Goal: Task Accomplishment & Management: Manage account settings

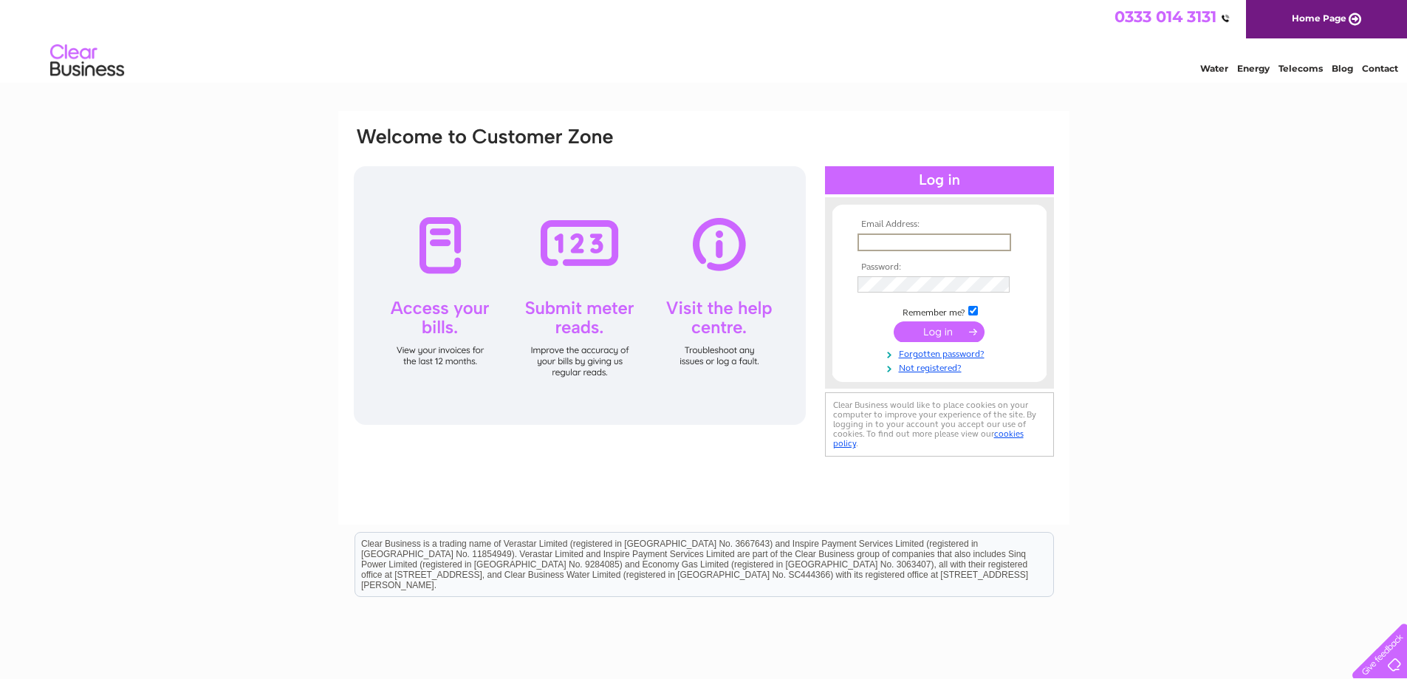
click at [888, 239] on input "text" at bounding box center [934, 242] width 154 height 18
type input "[PERSON_NAME][EMAIL_ADDRESS][DOMAIN_NAME]"
click at [935, 329] on input "submit" at bounding box center [939, 331] width 91 height 21
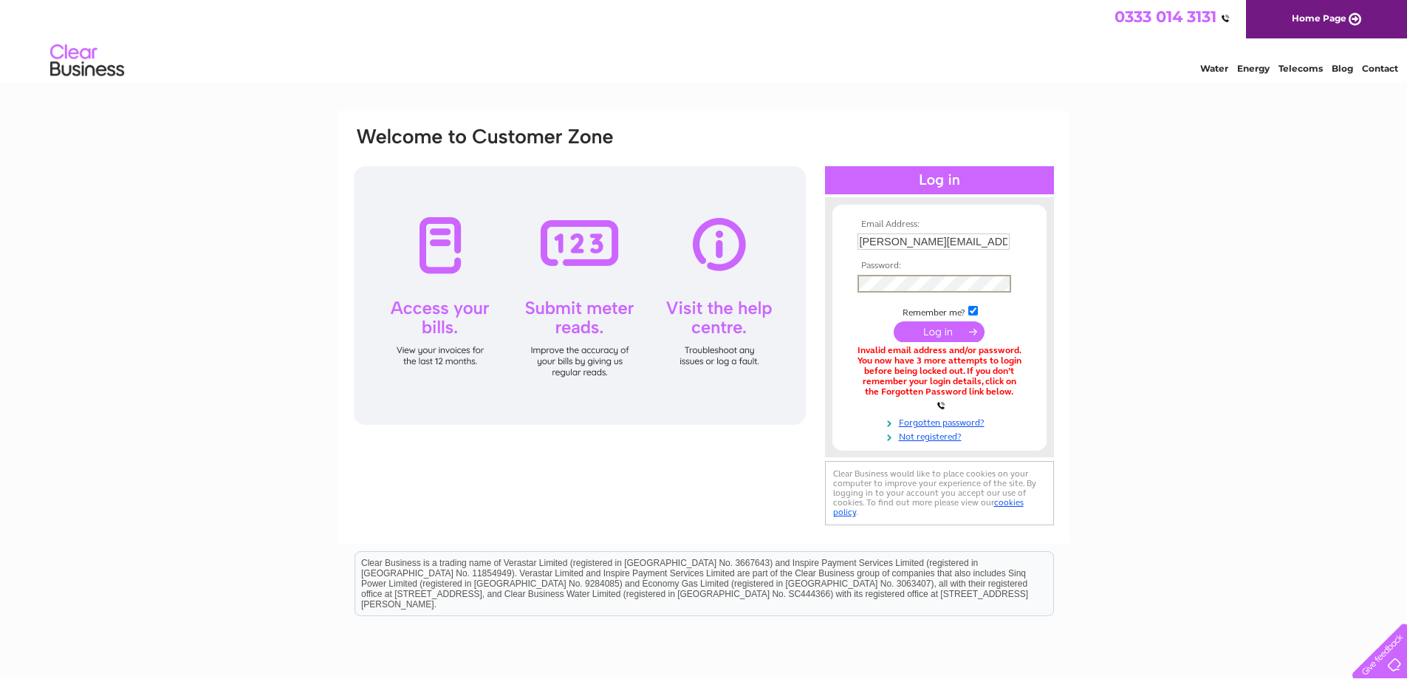
click at [950, 338] on input "submit" at bounding box center [939, 331] width 91 height 21
click at [921, 416] on link "Forgotten password?" at bounding box center [941, 420] width 168 height 14
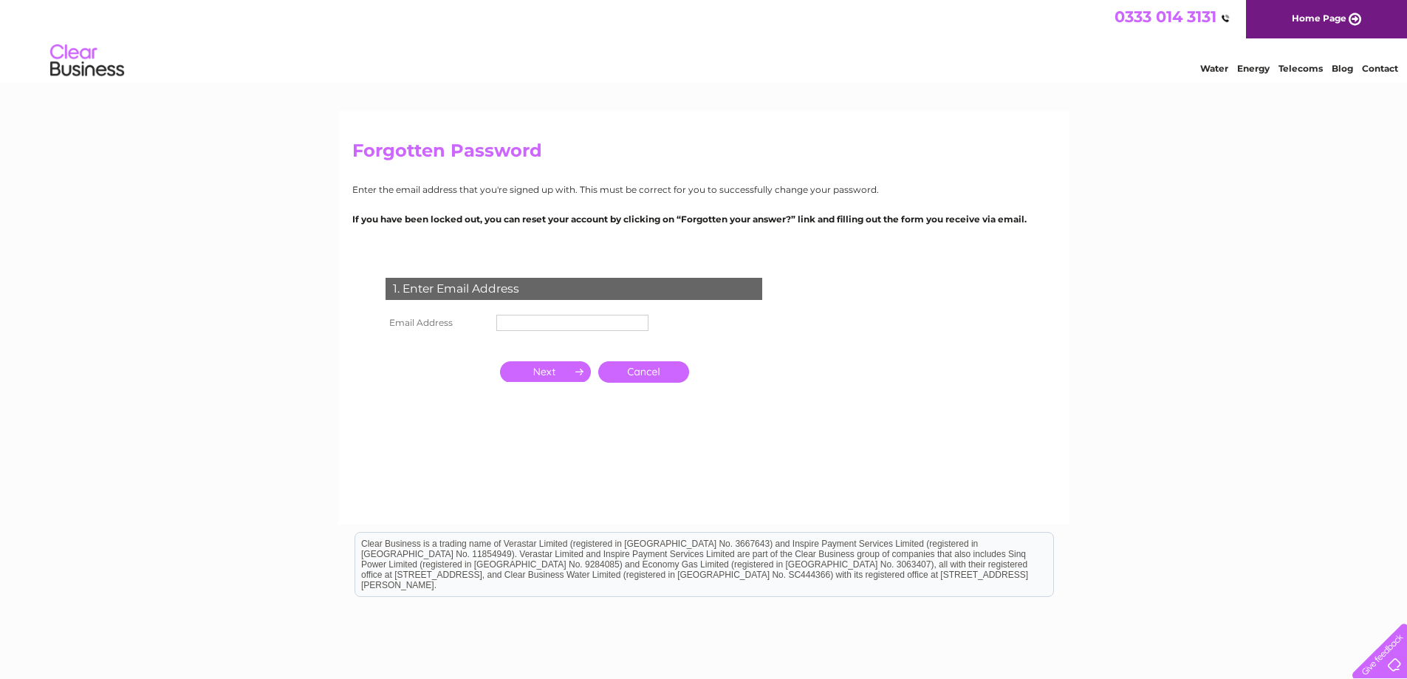
click at [554, 335] on td at bounding box center [573, 344] width 160 height 19
click at [549, 323] on input "text" at bounding box center [572, 323] width 152 height 16
type input "[PERSON_NAME][EMAIL_ADDRESS][DOMAIN_NAME]"
click at [548, 369] on input "button" at bounding box center [545, 373] width 91 height 21
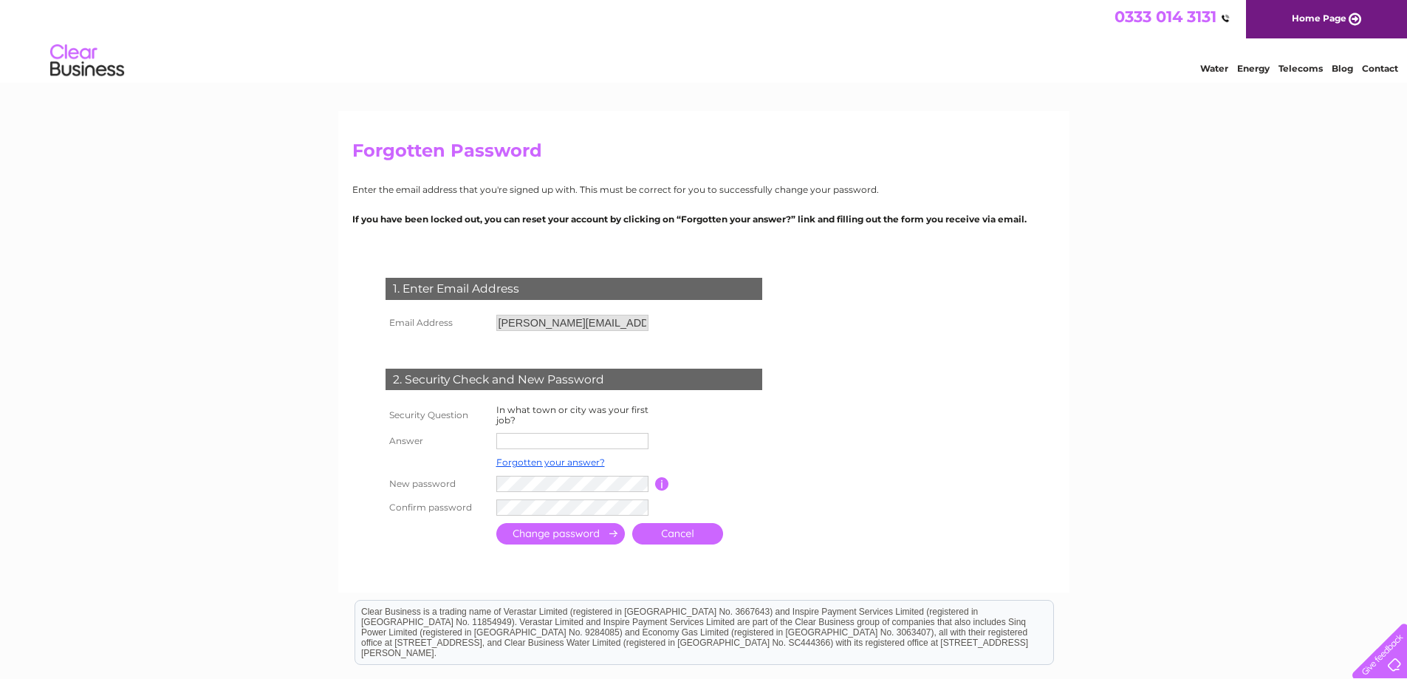
click at [515, 436] on input "text" at bounding box center [572, 441] width 152 height 16
type input "Dunfermline"
click at [332, 444] on div "Forgotten Password Enter the email address that you're signed up with. This mus…" at bounding box center [703, 479] width 1407 height 736
click at [558, 534] on input "submit" at bounding box center [560, 533] width 129 height 21
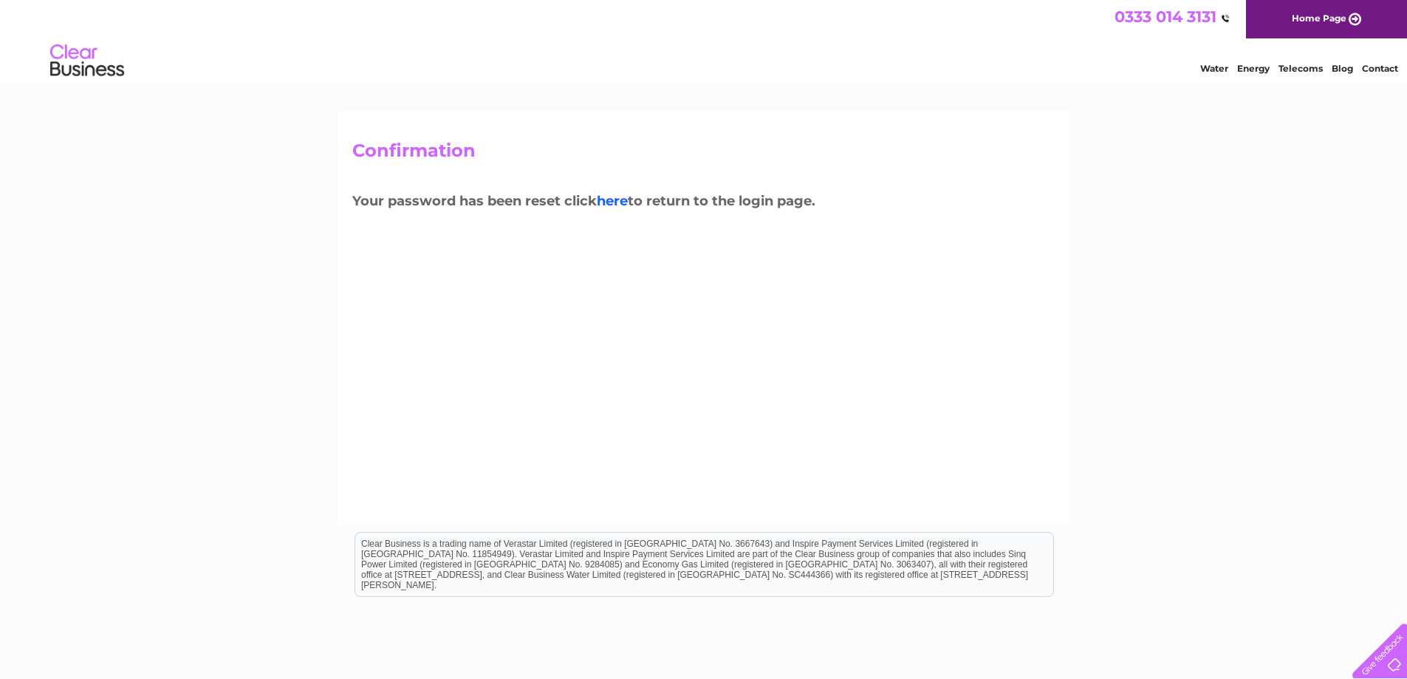
click at [611, 200] on link "here" at bounding box center [612, 201] width 31 height 16
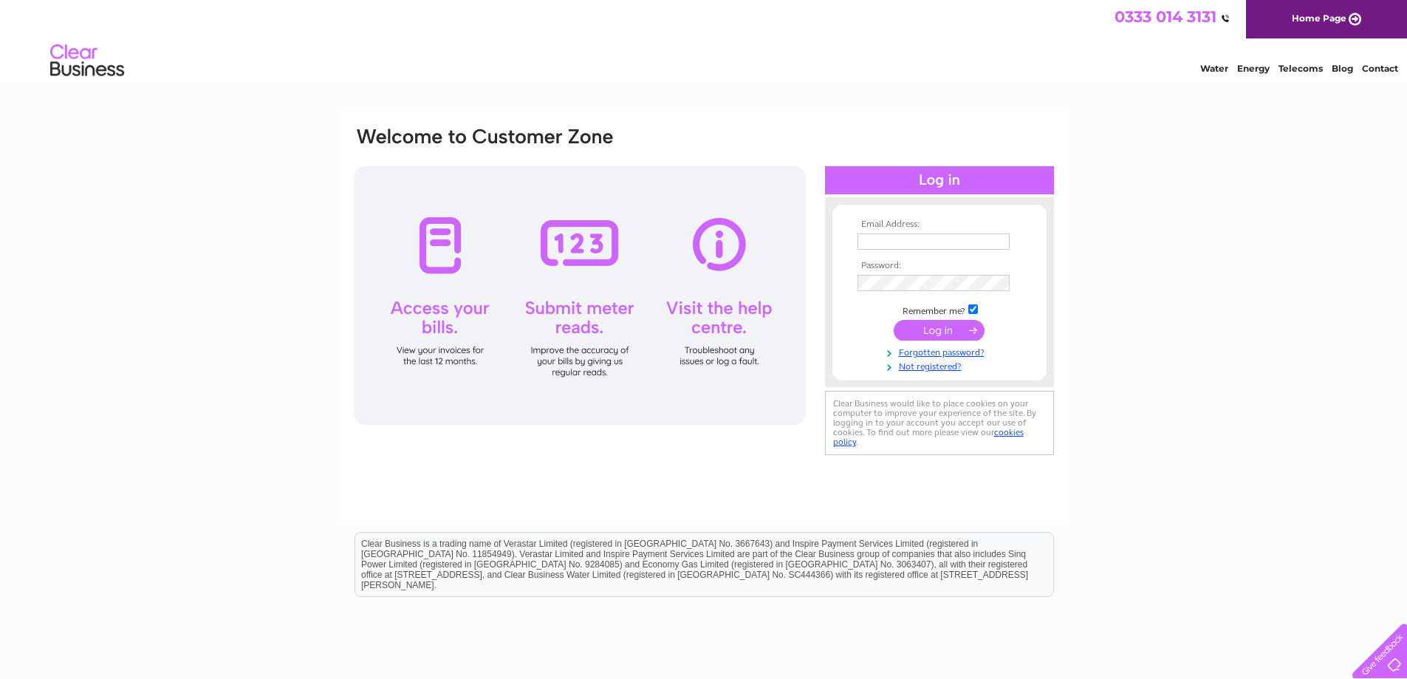
type input "[PERSON_NAME][EMAIL_ADDRESS][DOMAIN_NAME]"
click at [826, 290] on div "Email Address: [PERSON_NAME][EMAIL_ADDRESS][DOMAIN_NAME] Password:" at bounding box center [939, 293] width 229 height 162
click at [894, 321] on input "submit" at bounding box center [939, 331] width 91 height 21
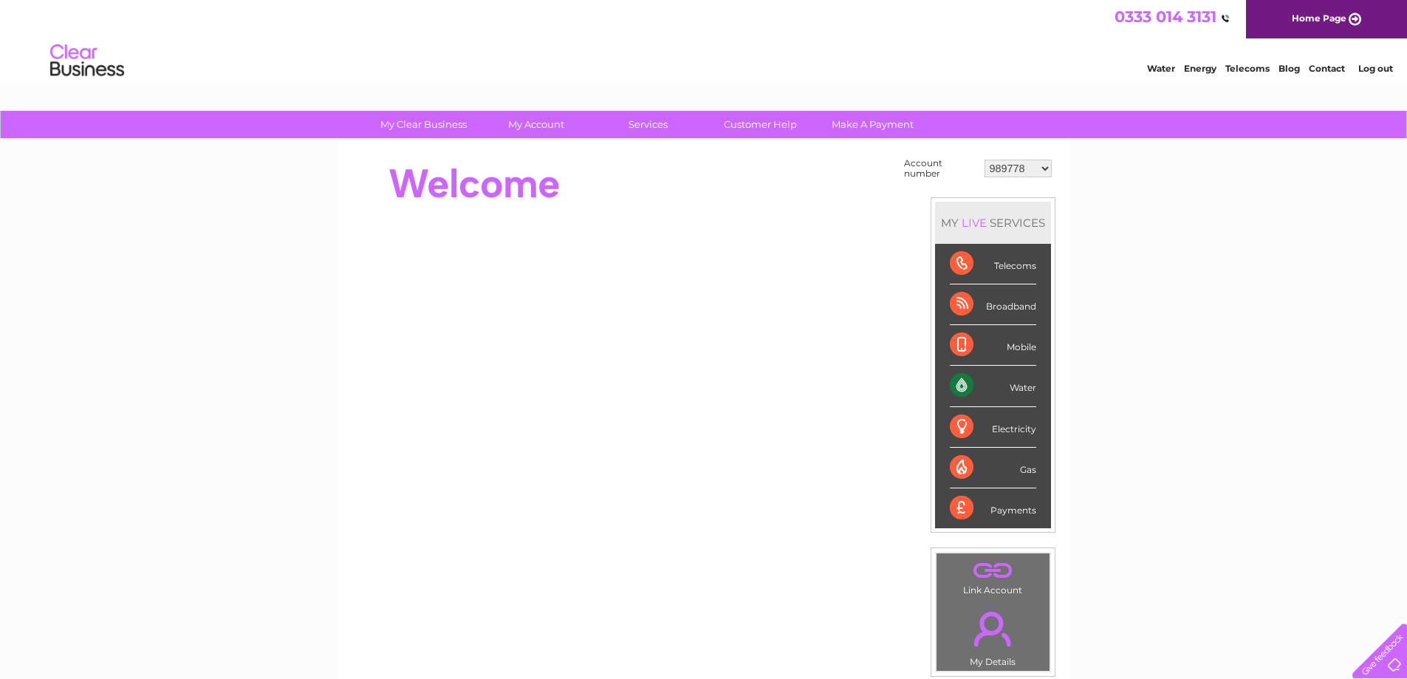
click at [1376, 69] on link "Log out" at bounding box center [1375, 68] width 35 height 11
